Goal: Check status: Check status

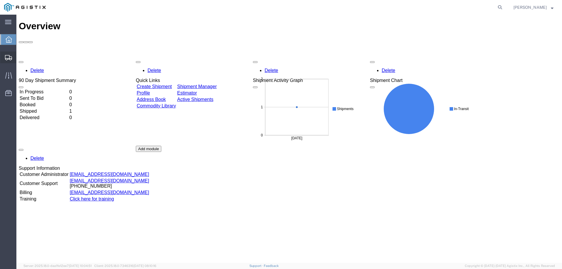
click at [20, 57] on span "Shipments" at bounding box center [18, 58] width 4 height 12
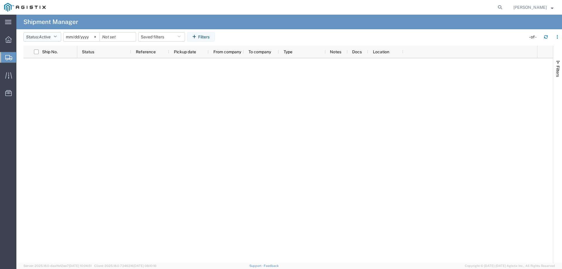
click at [47, 40] on button "Status: Active" at bounding box center [42, 36] width 38 height 9
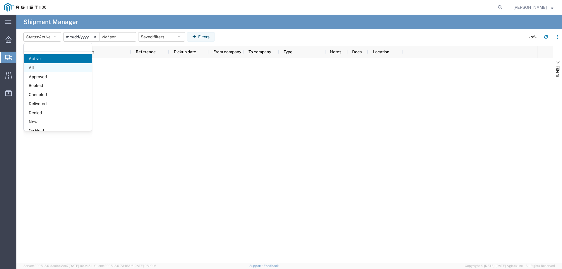
click at [35, 68] on span "All" at bounding box center [58, 67] width 68 height 9
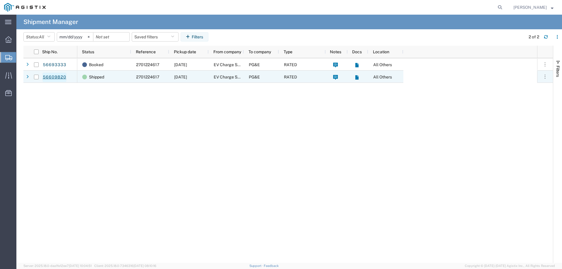
click at [57, 78] on link "56609820" at bounding box center [54, 77] width 24 height 9
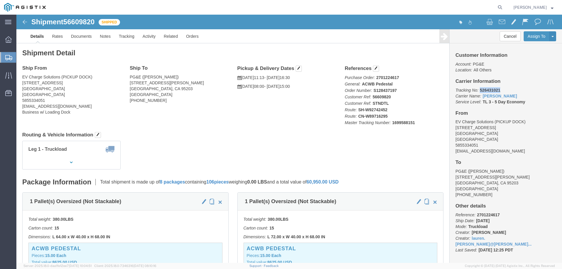
drag, startPoint x: 481, startPoint y: 76, endPoint x: 461, endPoint y: 78, distance: 20.0
click p "Tracking No: 526431021 Carrier Name: [PERSON_NAME] [PERSON_NAME] Service Level:…"
copy b "526431021"
click link "[PERSON_NAME]"
drag, startPoint x: 375, startPoint y: 83, endPoint x: 16, endPoint y: 49, distance: 360.5
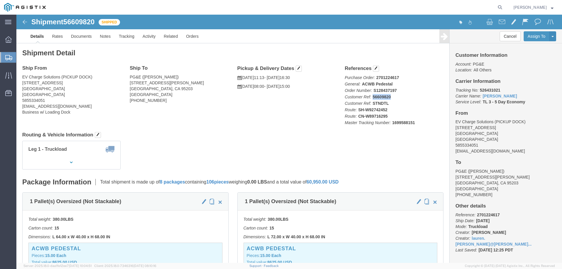
click p "Purchase Order: 2701224617 General: ACWB Pedestal Order Number: S128437197 Cust…"
copy b "56609820"
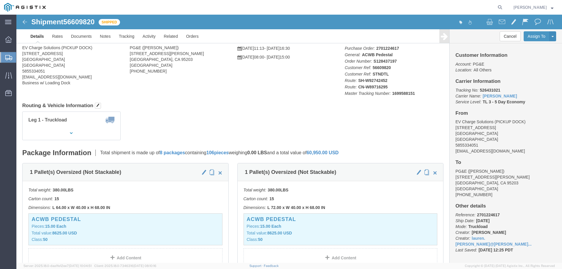
click div "Ship From EV Charge Solutions (PICKUP DOCK) [STREET_ADDRESS] 5855334051 [EMAIL_…"
click img
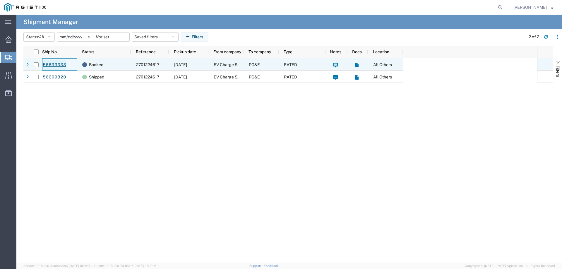
click at [57, 65] on link "56693333" at bounding box center [54, 64] width 24 height 9
